Goal: Task Accomplishment & Management: Use online tool/utility

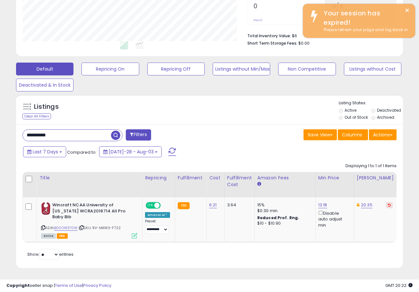
scroll to position [132, 224]
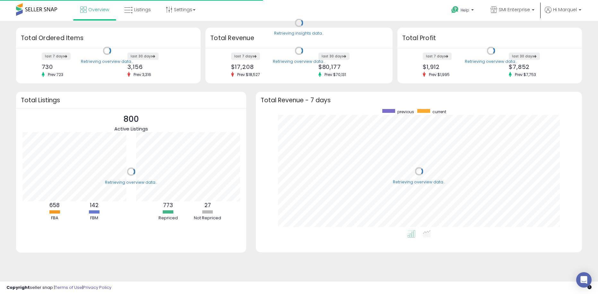
scroll to position [121, 313]
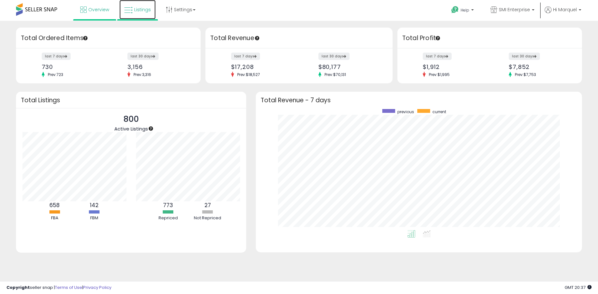
click at [143, 11] on span "Listings" at bounding box center [142, 9] width 17 height 6
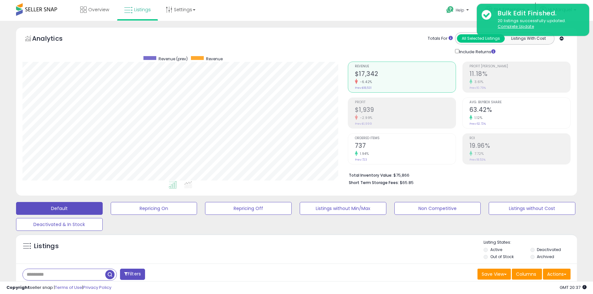
scroll to position [160, 0]
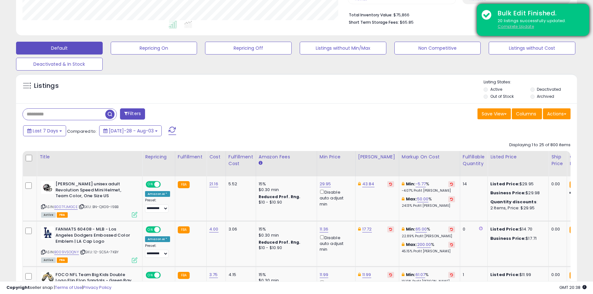
click at [521, 28] on u "Complete Update" at bounding box center [516, 26] width 36 height 5
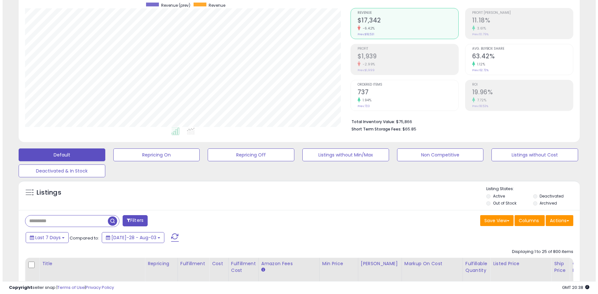
scroll to position [39, 0]
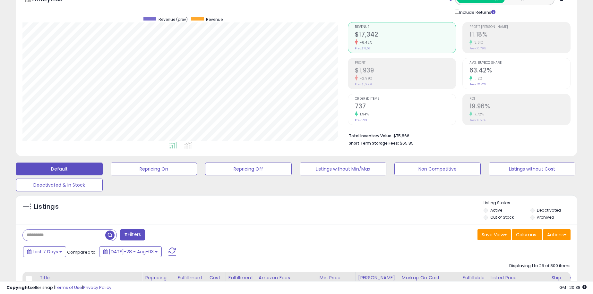
click at [61, 232] on input "text" at bounding box center [64, 235] width 82 height 11
type input "******"
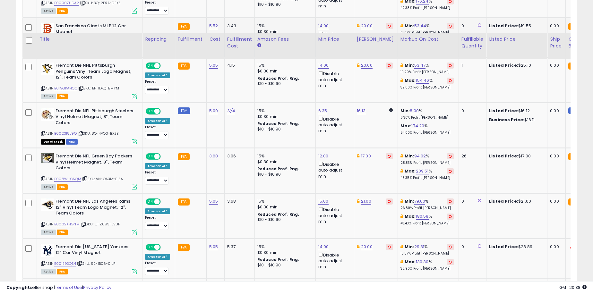
scroll to position [746, 0]
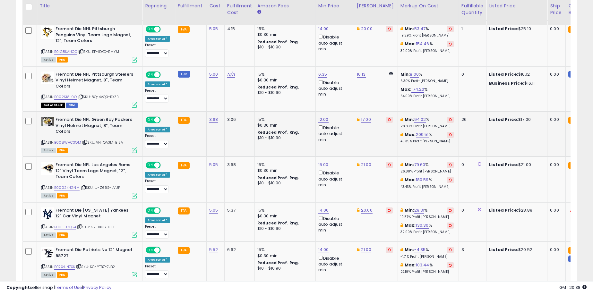
click at [45, 143] on icon at bounding box center [43, 143] width 4 height 4
